Goal: Information Seeking & Learning: Learn about a topic

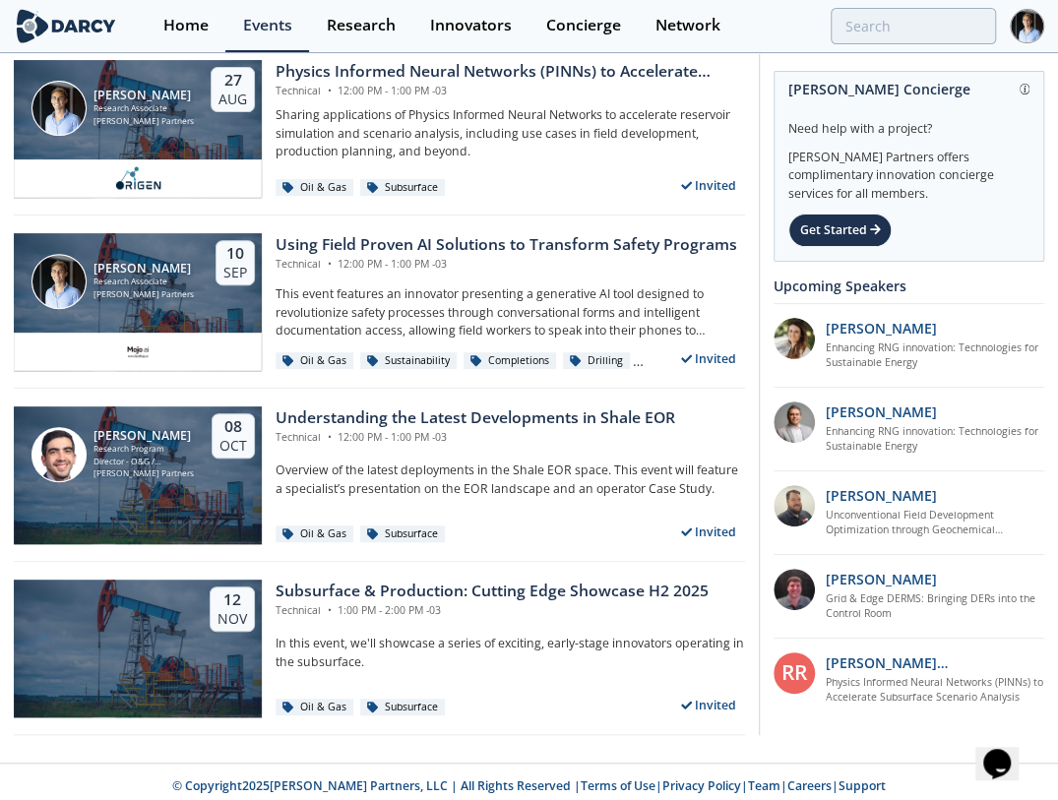
scroll to position [256, 0]
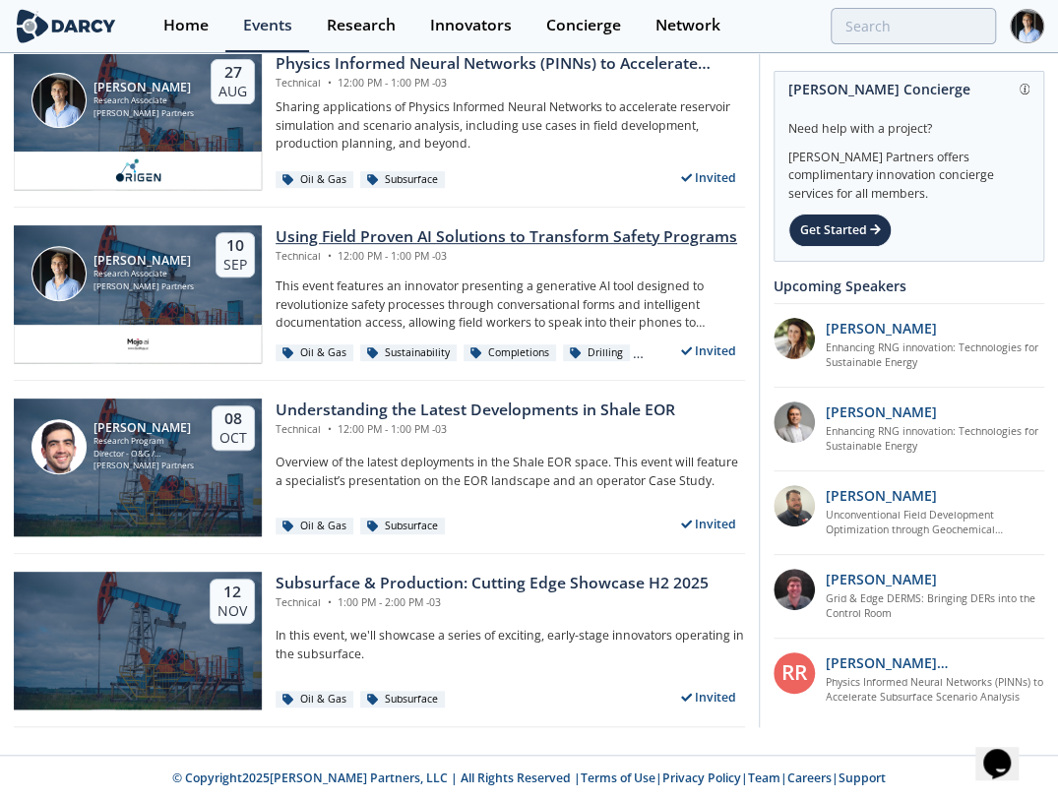
click at [188, 296] on div "[PERSON_NAME] Research Associate [PERSON_NAME] Partners [DATE]" at bounding box center [138, 275] width 248 height 100
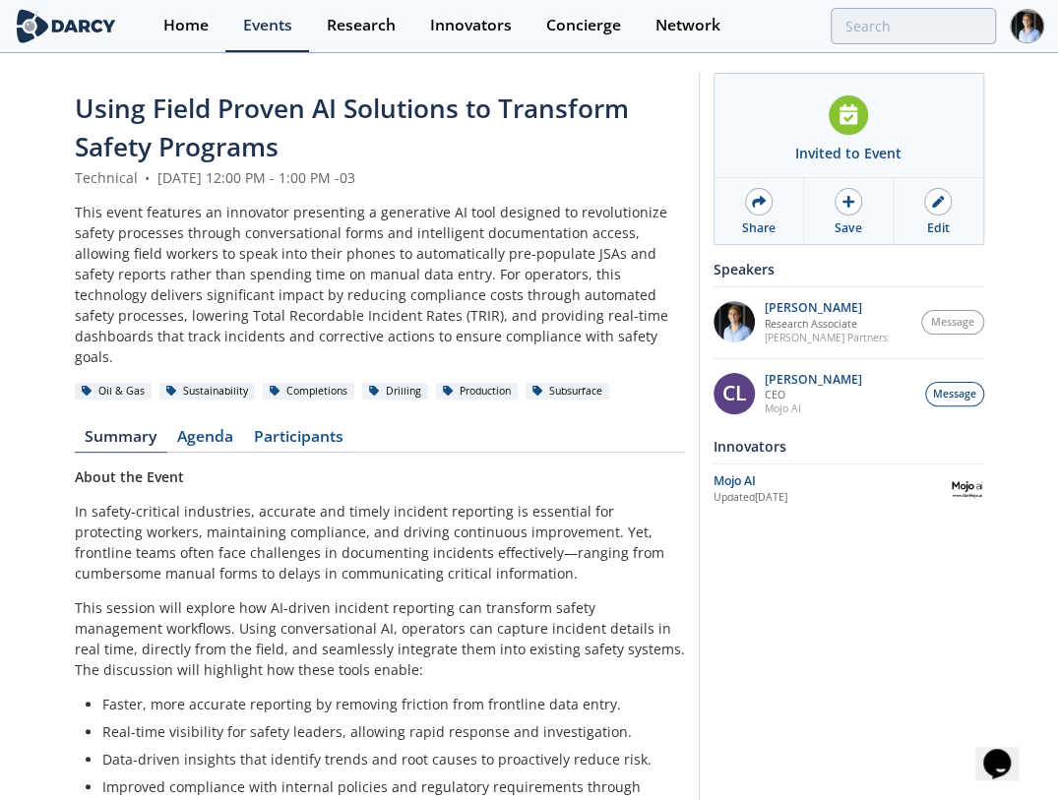
drag, startPoint x: 982, startPoint y: 650, endPoint x: 939, endPoint y: 625, distance: 50.3
click at [980, 650] on div "Invited to Event Share Save Edit Speakers [PERSON_NAME] Research Associate [PER…" at bounding box center [841, 662] width 285 height 1179
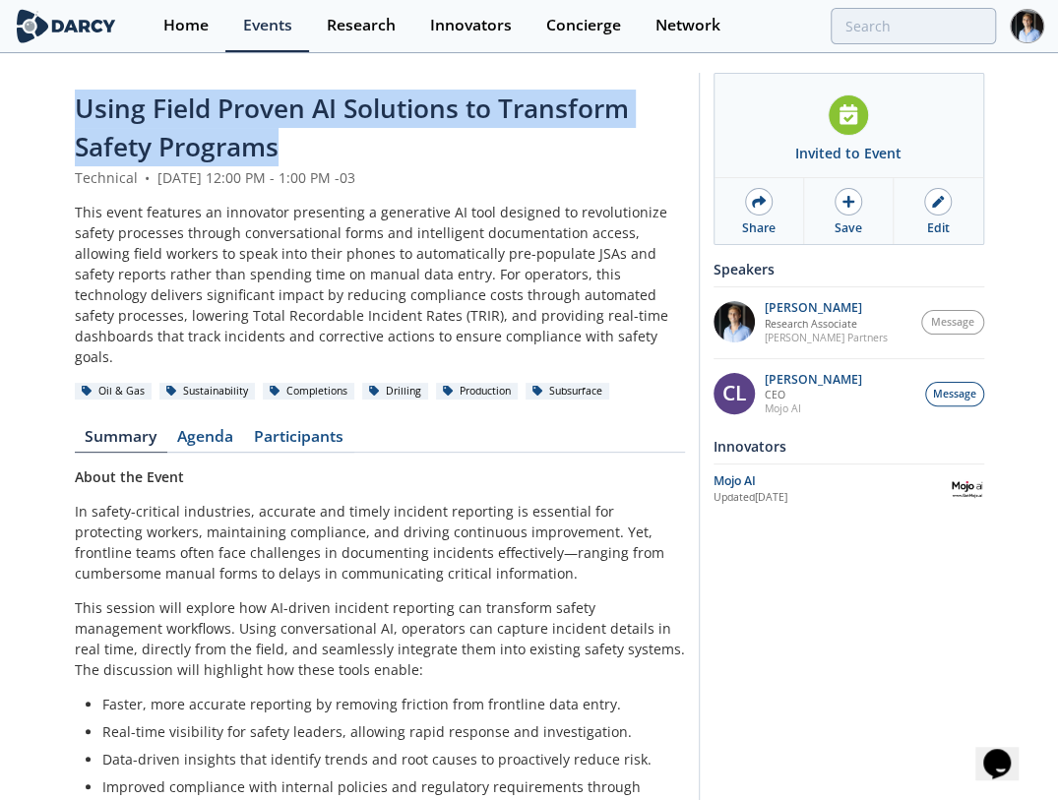
drag, startPoint x: 67, startPoint y: 104, endPoint x: 323, endPoint y: 144, distance: 258.8
click at [323, 144] on div "Using Field Proven AI Solutions to Transform Safety Programs Technical • [DATE]…" at bounding box center [529, 667] width 1058 height 1224
copy span "Using Field Proven AI Solutions to Transform Safety Programs"
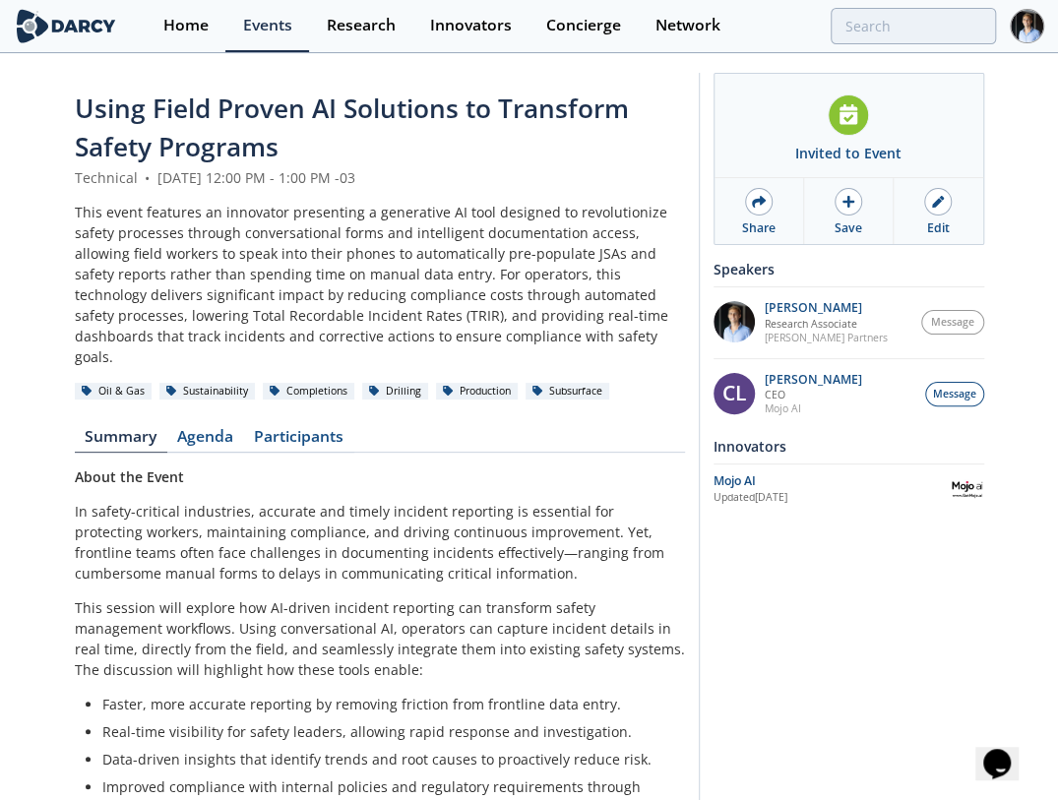
click at [928, 697] on div "Invited to Event Share Save Edit Speakers [PERSON_NAME] Research Associate [PER…" at bounding box center [841, 662] width 285 height 1179
